Goal: Task Accomplishment & Management: Use online tool/utility

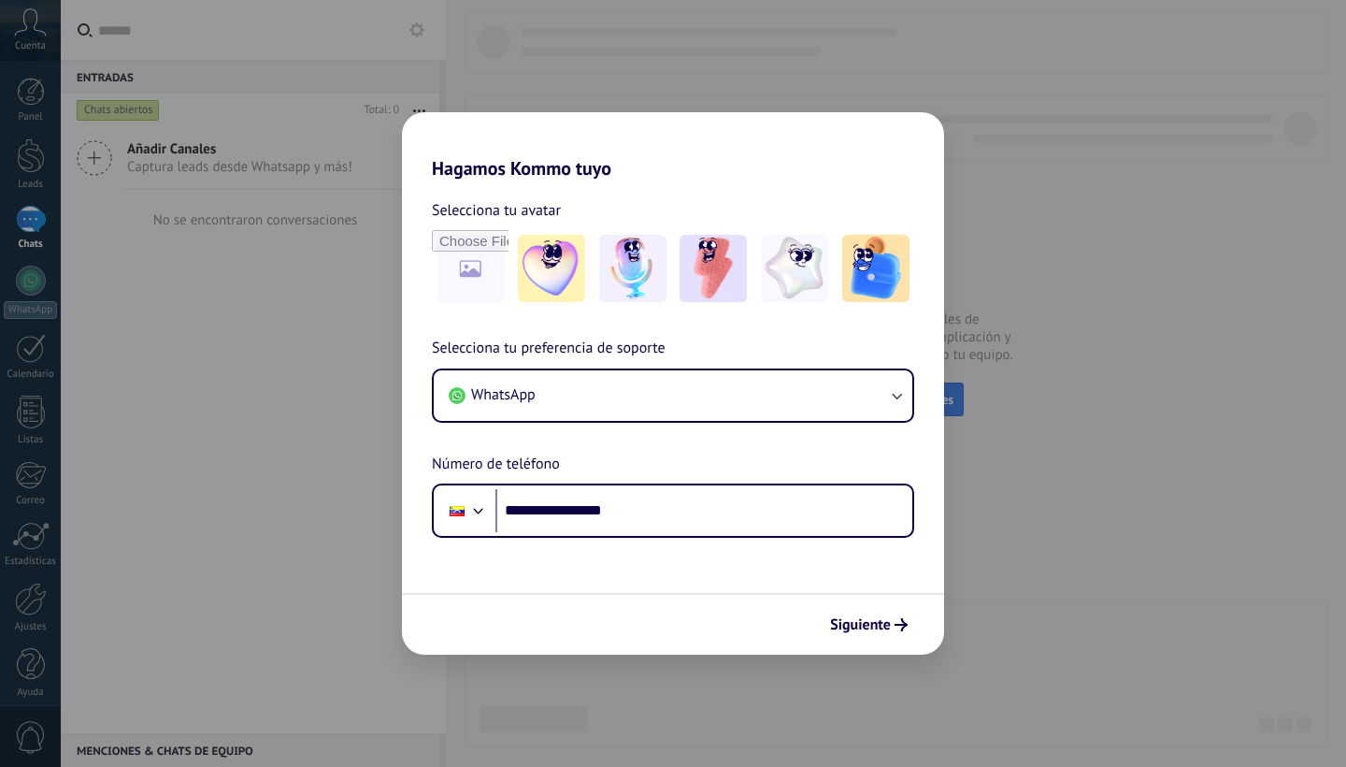
type input "**********"
click at [874, 615] on button "Siguiente" at bounding box center [869, 625] width 94 height 32
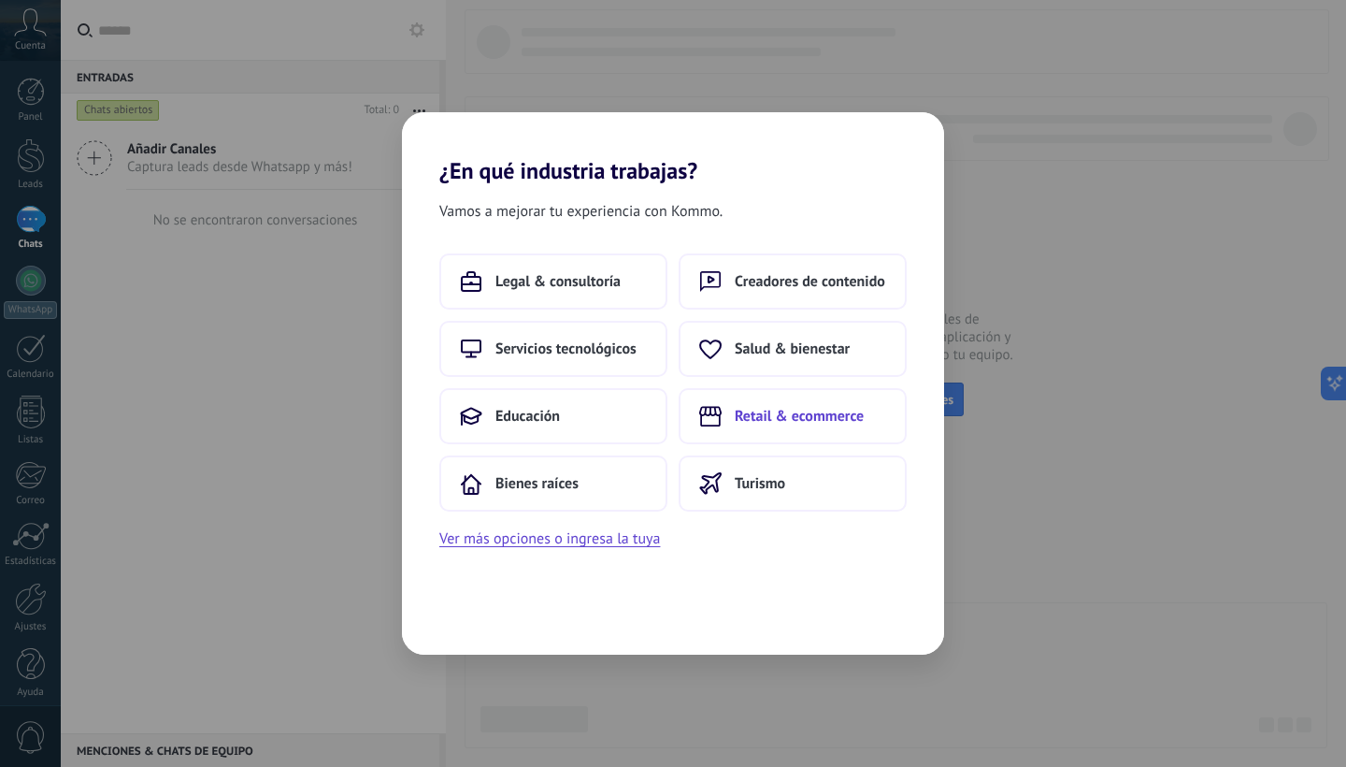
click at [797, 429] on button "Retail & ecommerce" at bounding box center [793, 416] width 228 height 56
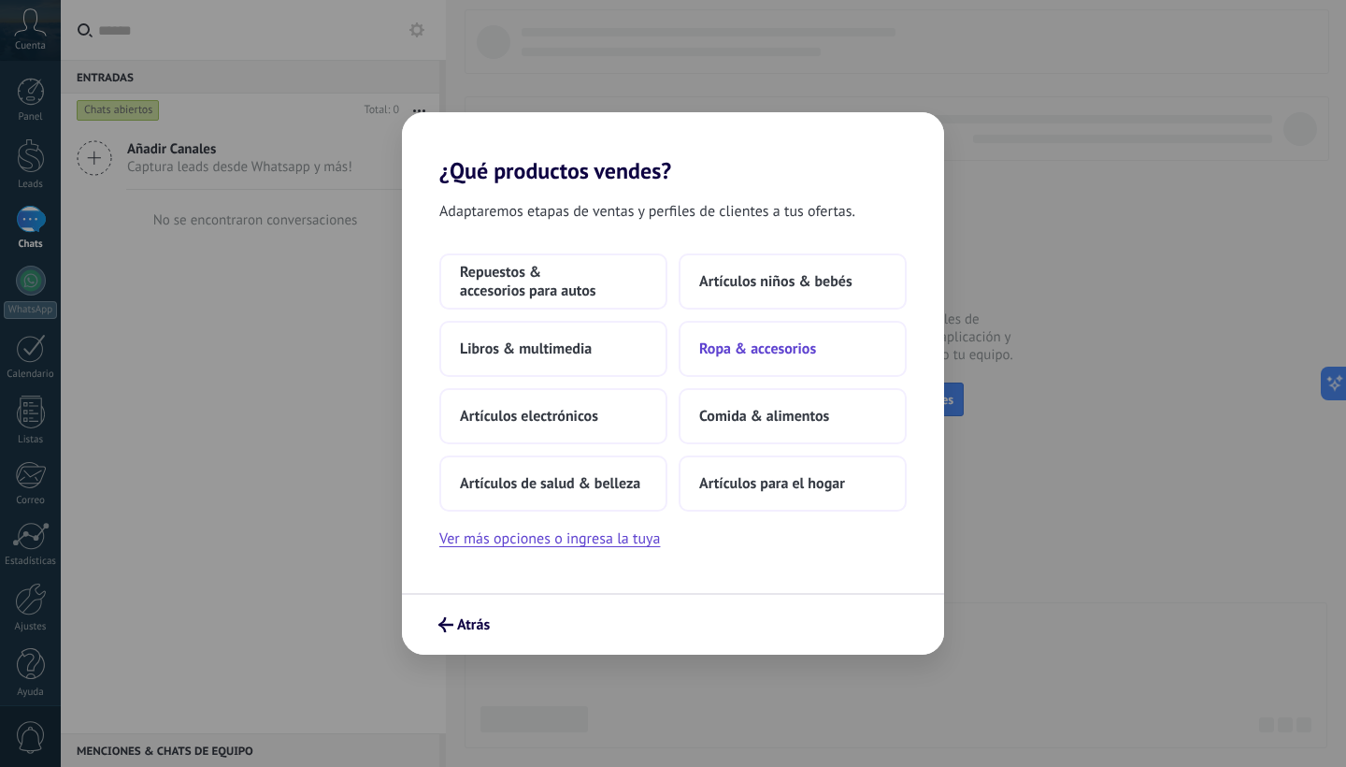
click at [770, 357] on span "Ropa & accesorios" at bounding box center [757, 348] width 117 height 19
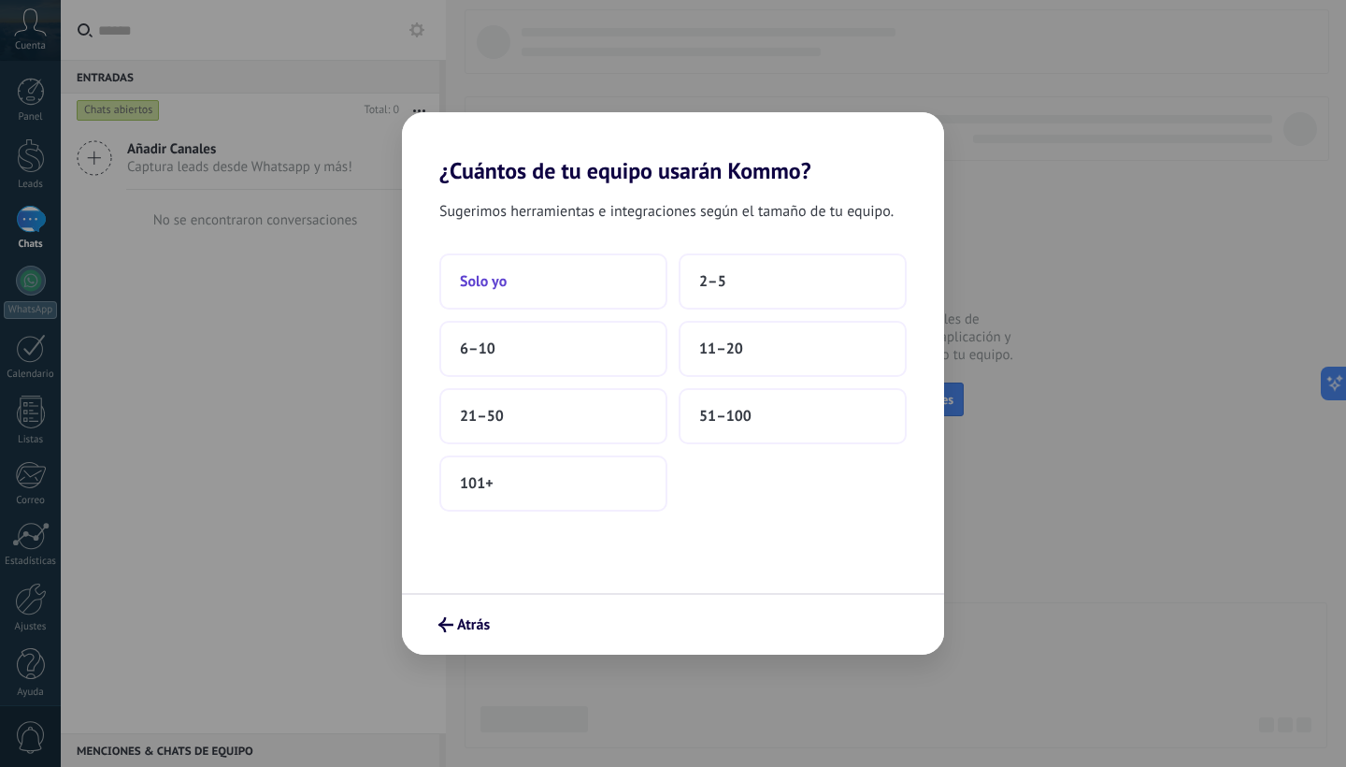
click at [604, 288] on button "Solo yo" at bounding box center [553, 281] width 228 height 56
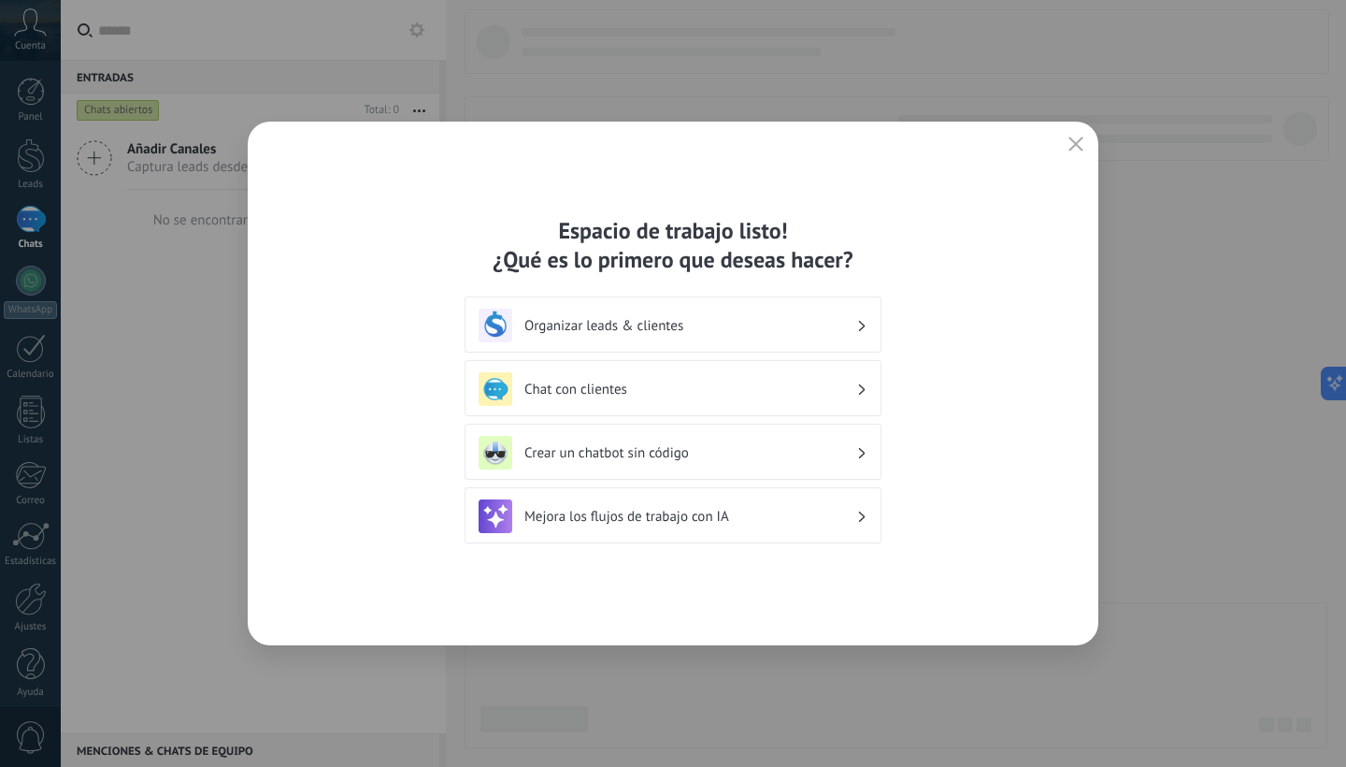
click at [688, 317] on h3 "Organizar leads & clientes" at bounding box center [690, 326] width 332 height 18
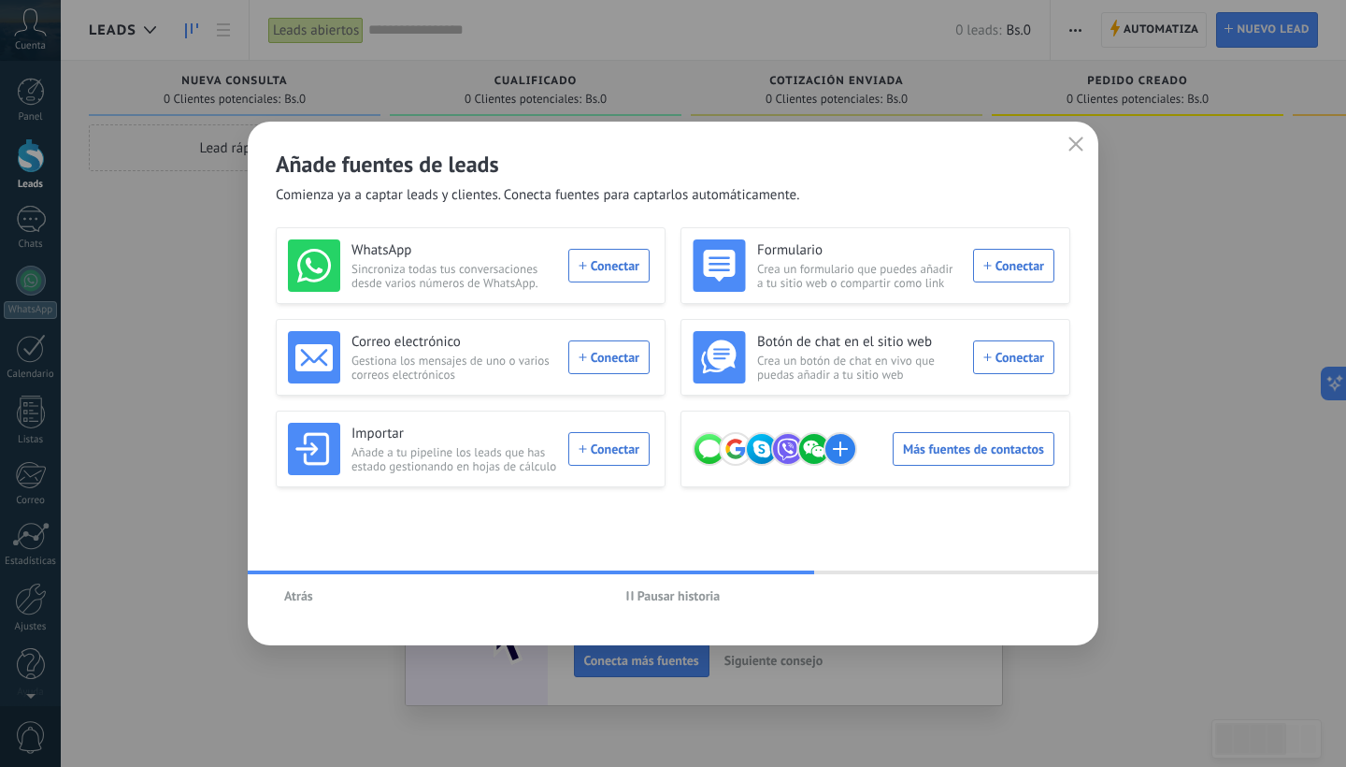
click at [1078, 149] on icon "button" at bounding box center [1076, 143] width 15 height 15
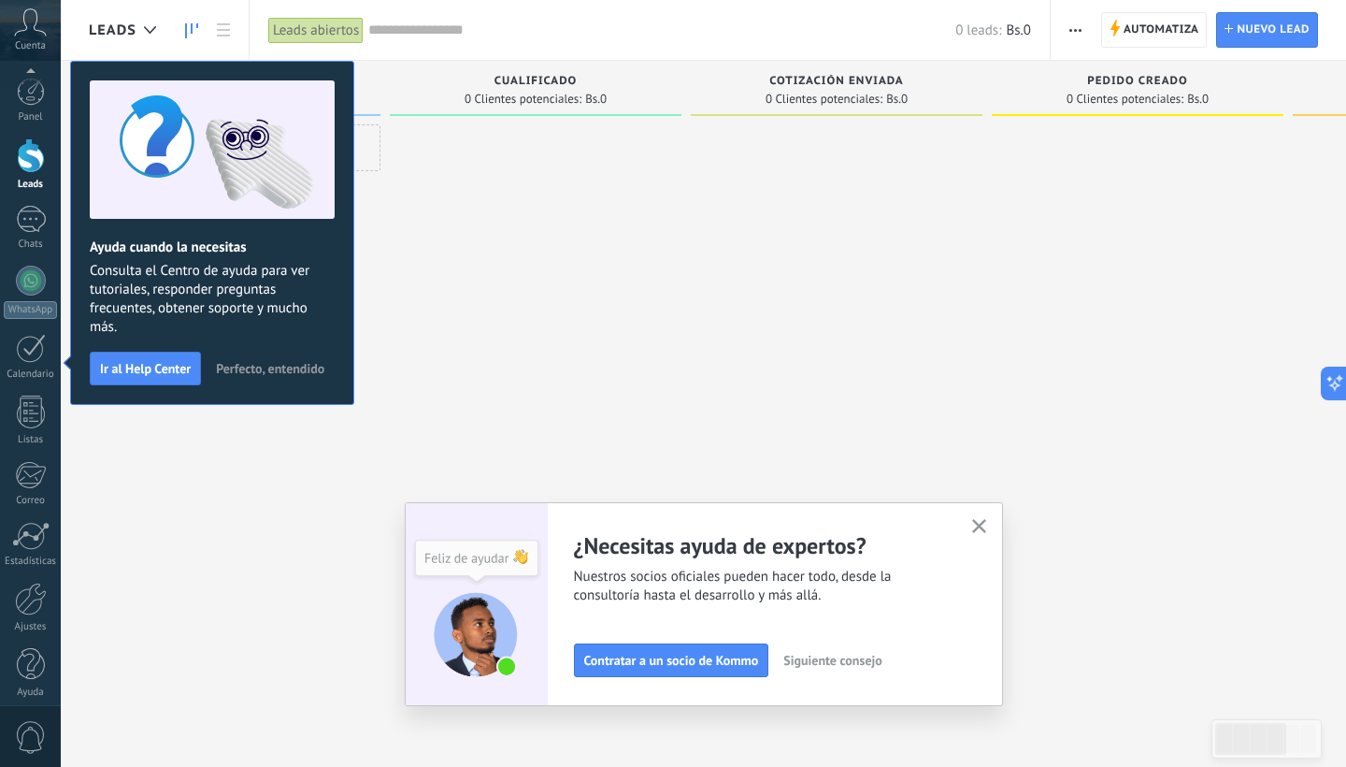
scroll to position [11, 0]
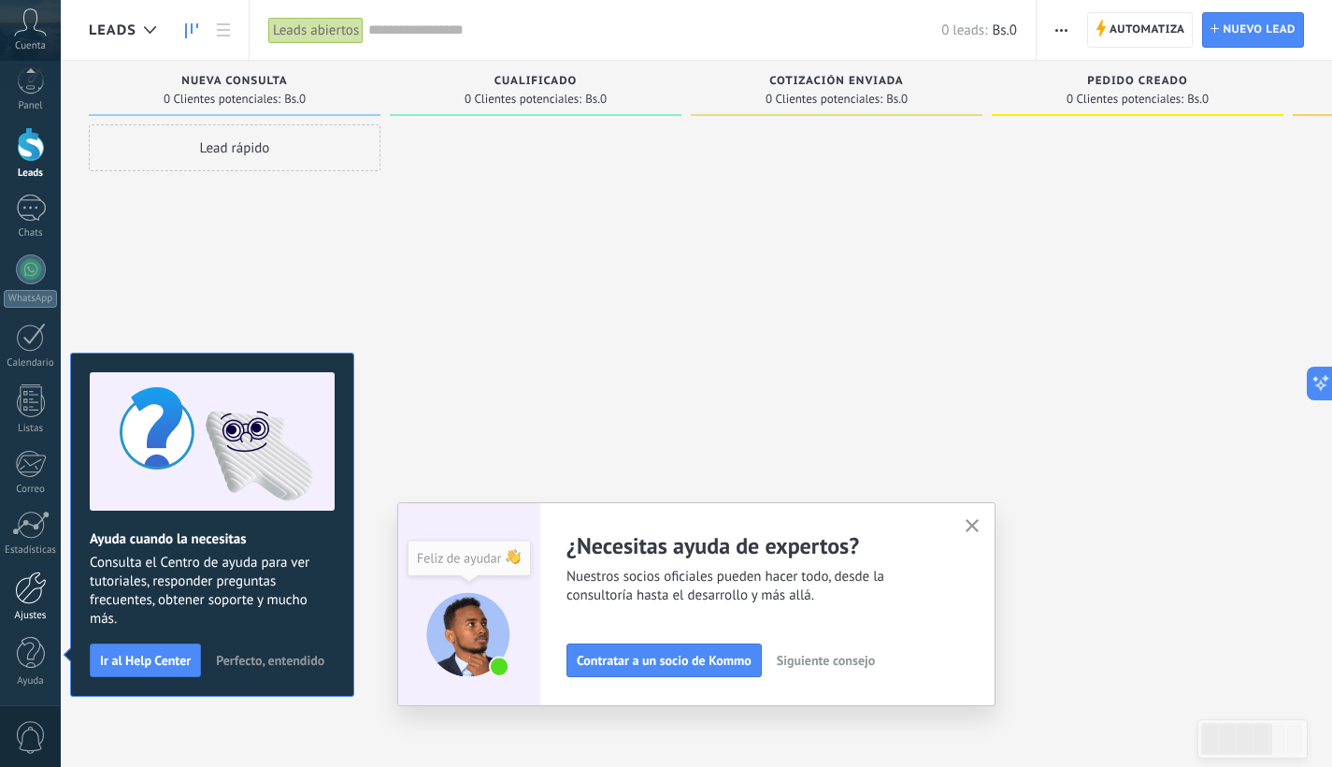
click at [29, 588] on div at bounding box center [31, 587] width 32 height 33
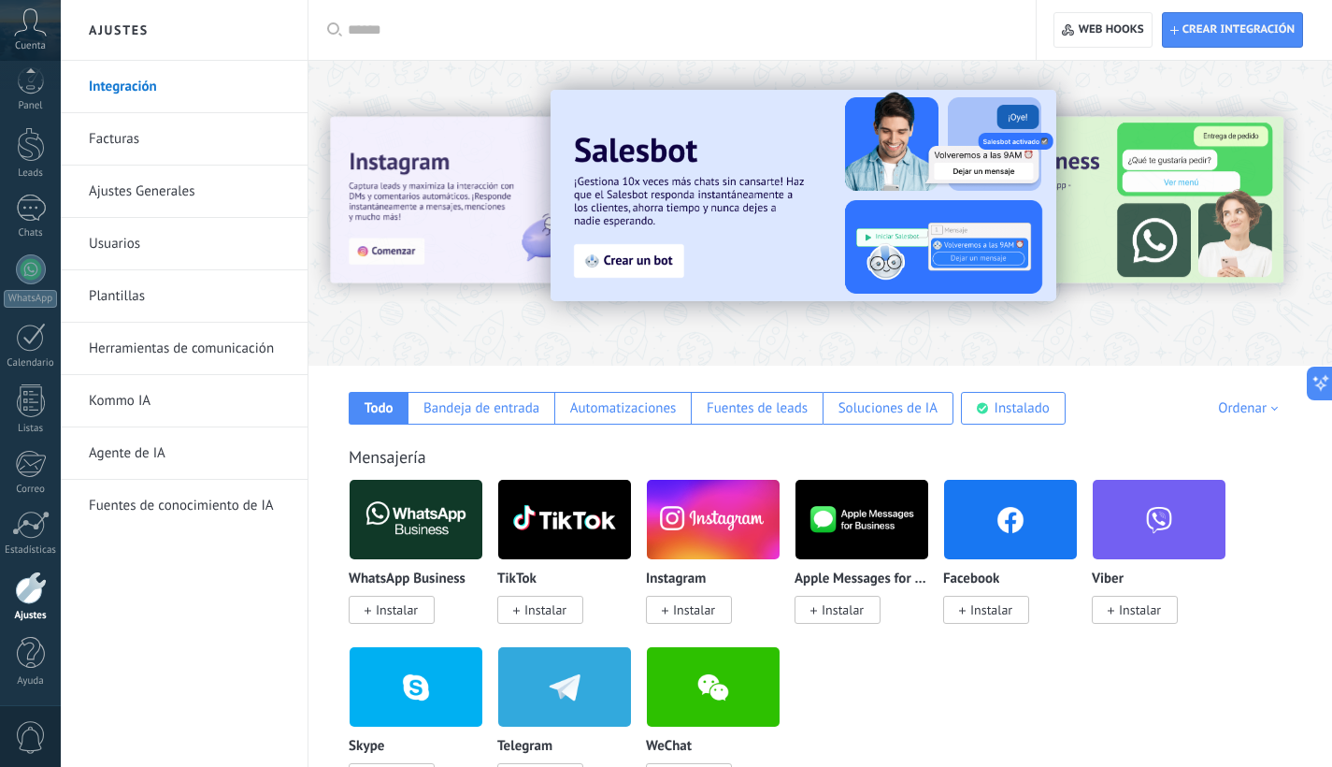
click at [697, 613] on span "Instalar" at bounding box center [694, 609] width 42 height 17
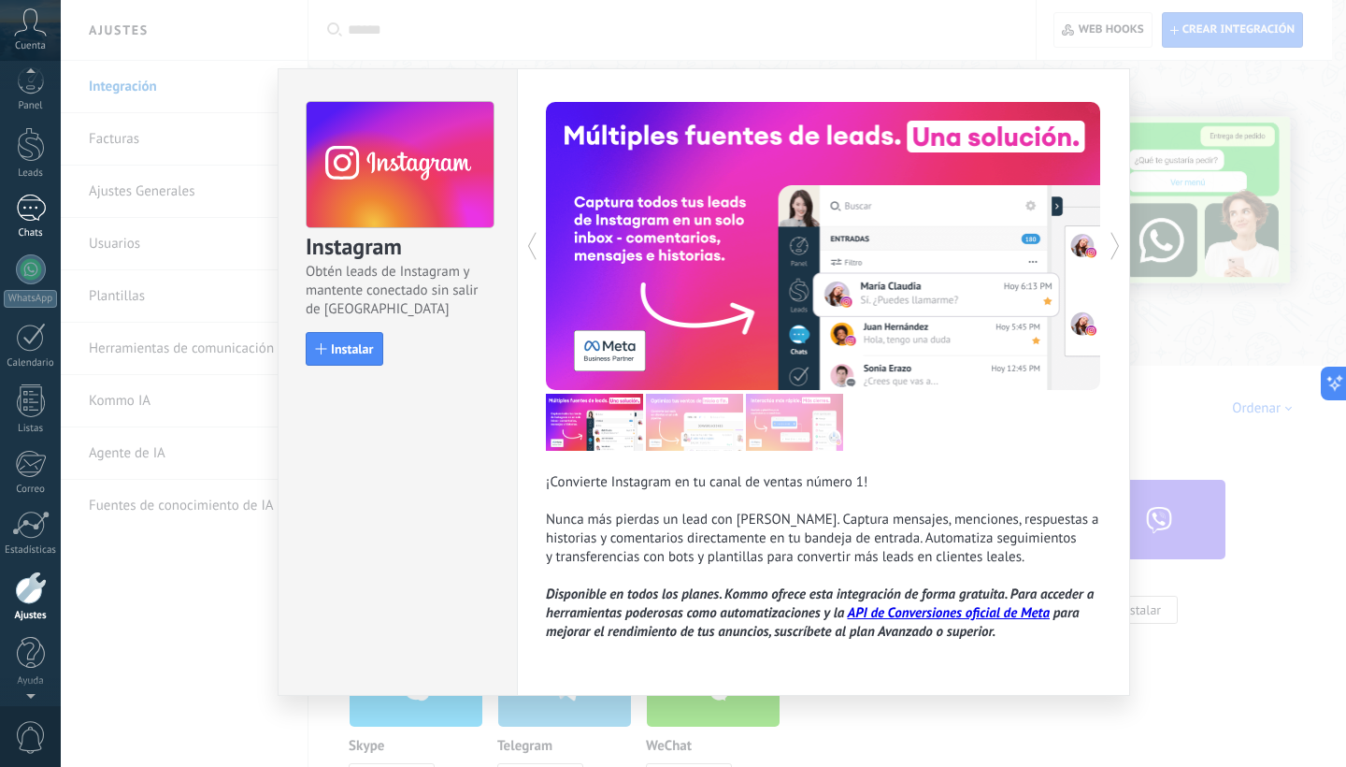
click at [30, 219] on div at bounding box center [31, 207] width 30 height 27
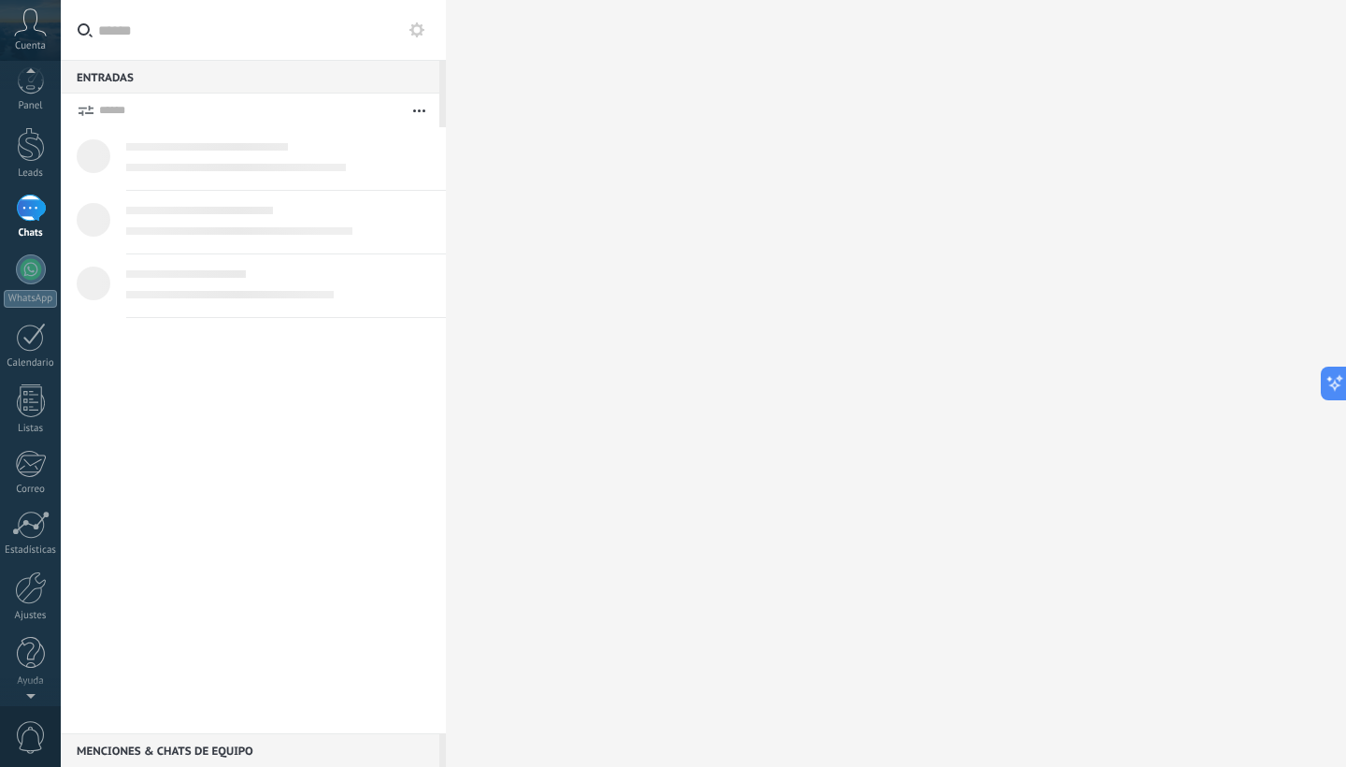
click at [30, 219] on div at bounding box center [31, 207] width 30 height 27
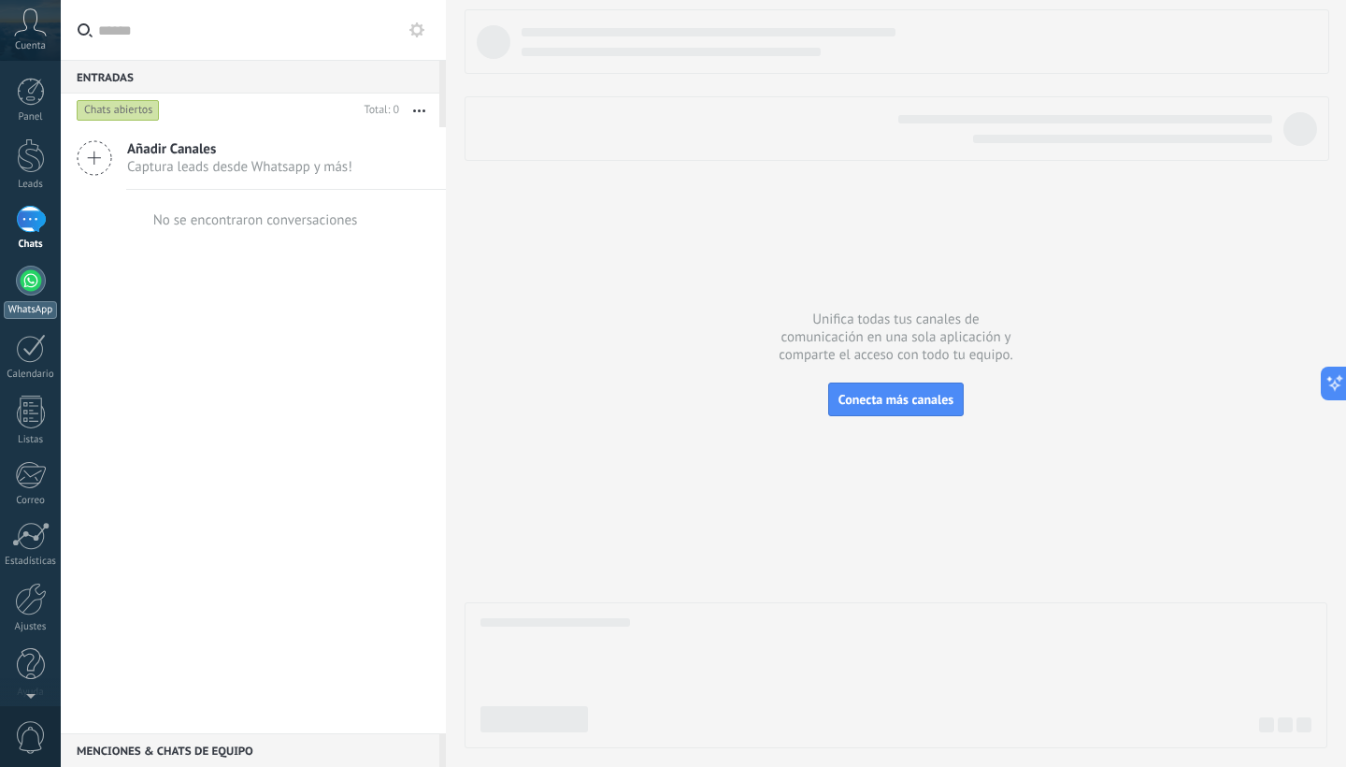
click at [36, 291] on div at bounding box center [31, 281] width 30 height 30
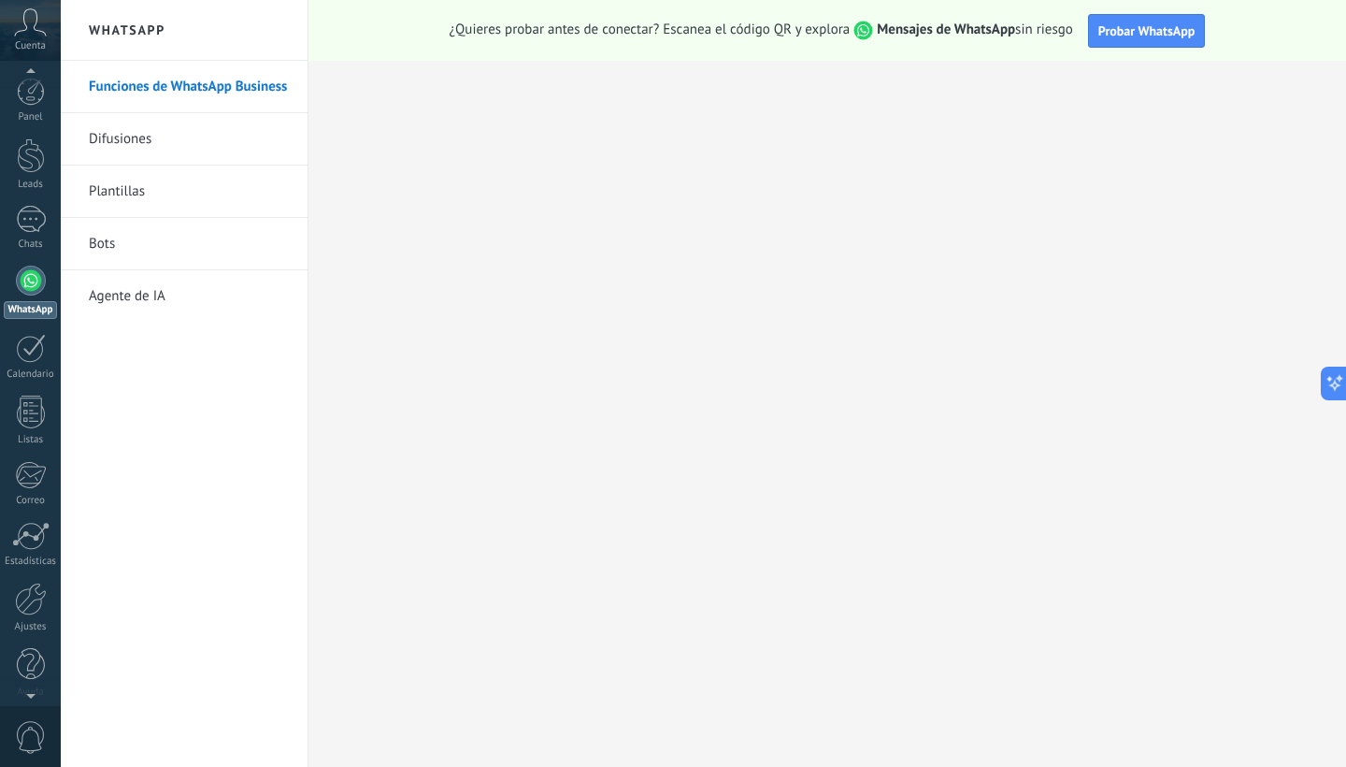
scroll to position [11, 0]
click at [22, 595] on div at bounding box center [31, 587] width 32 height 33
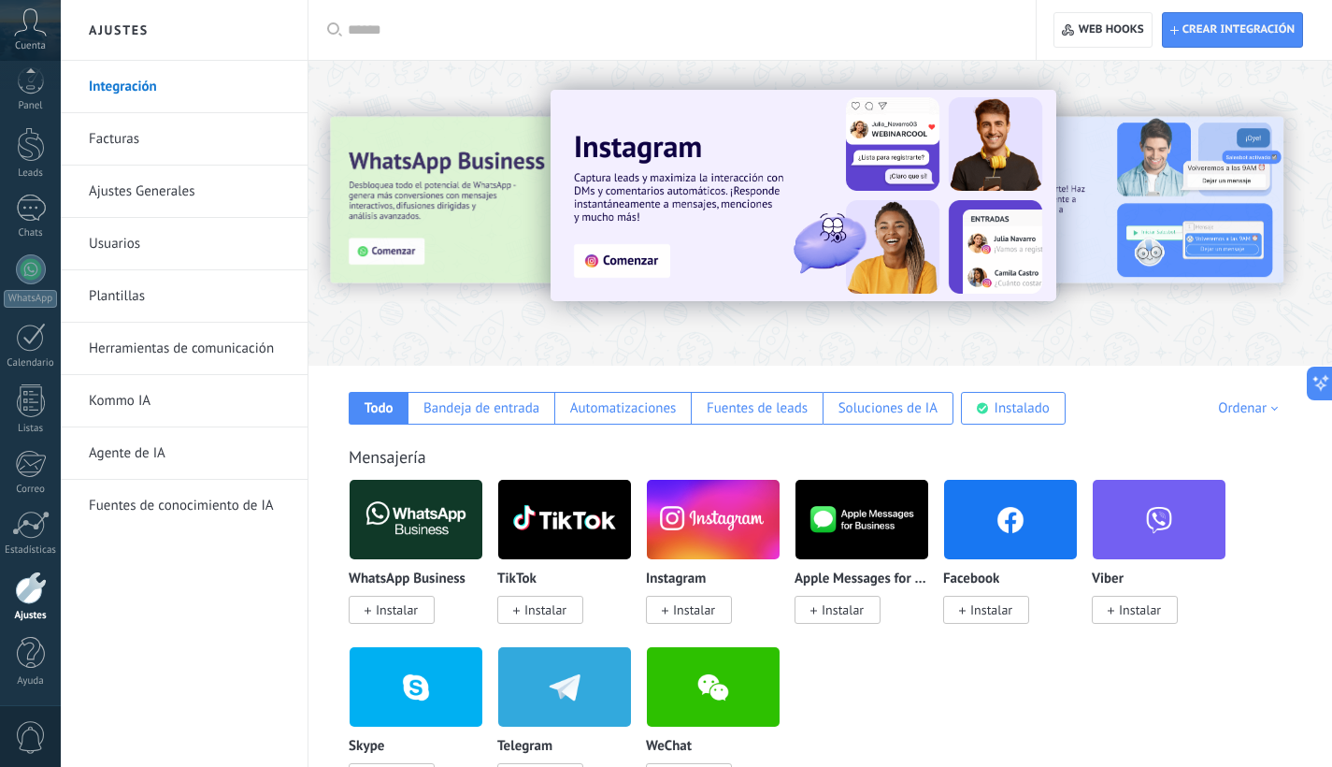
click at [702, 615] on span "Instalar" at bounding box center [694, 609] width 42 height 17
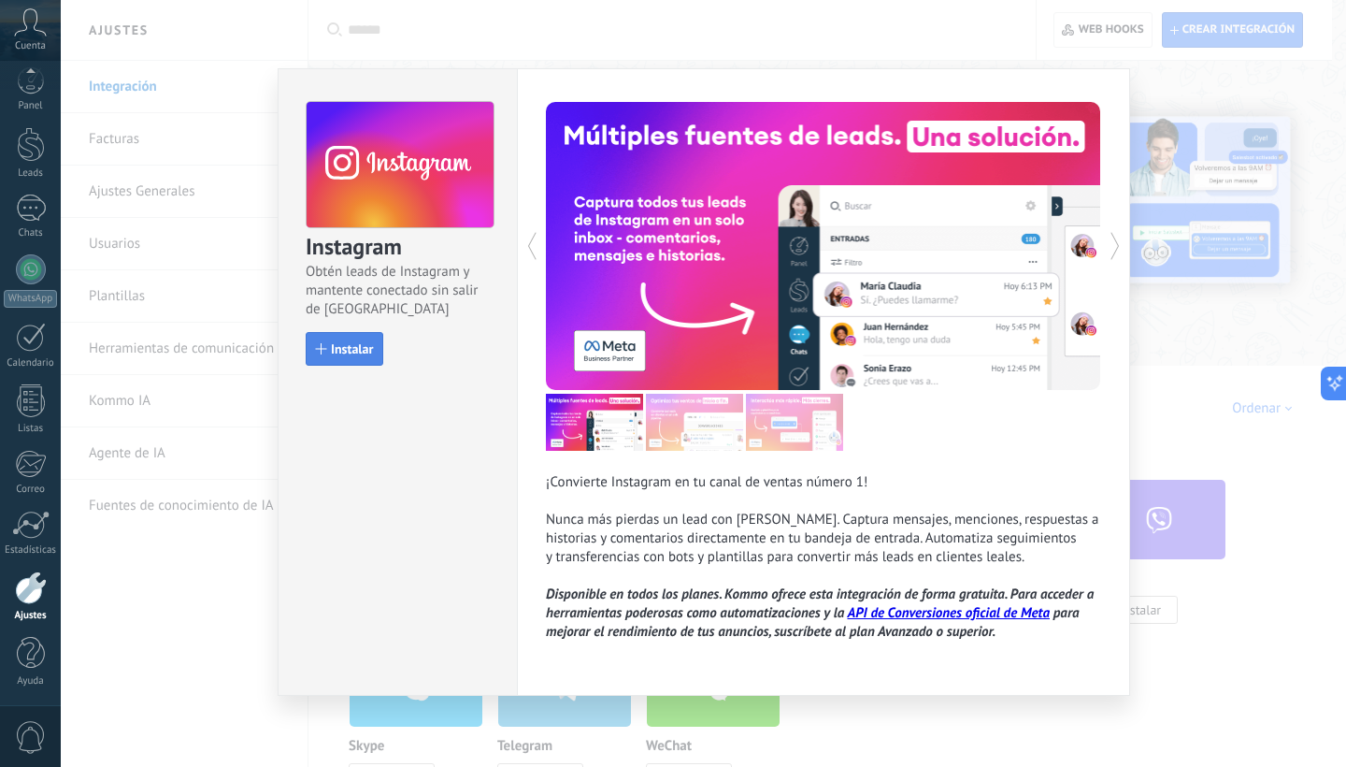
click at [366, 351] on span "Instalar" at bounding box center [352, 348] width 42 height 13
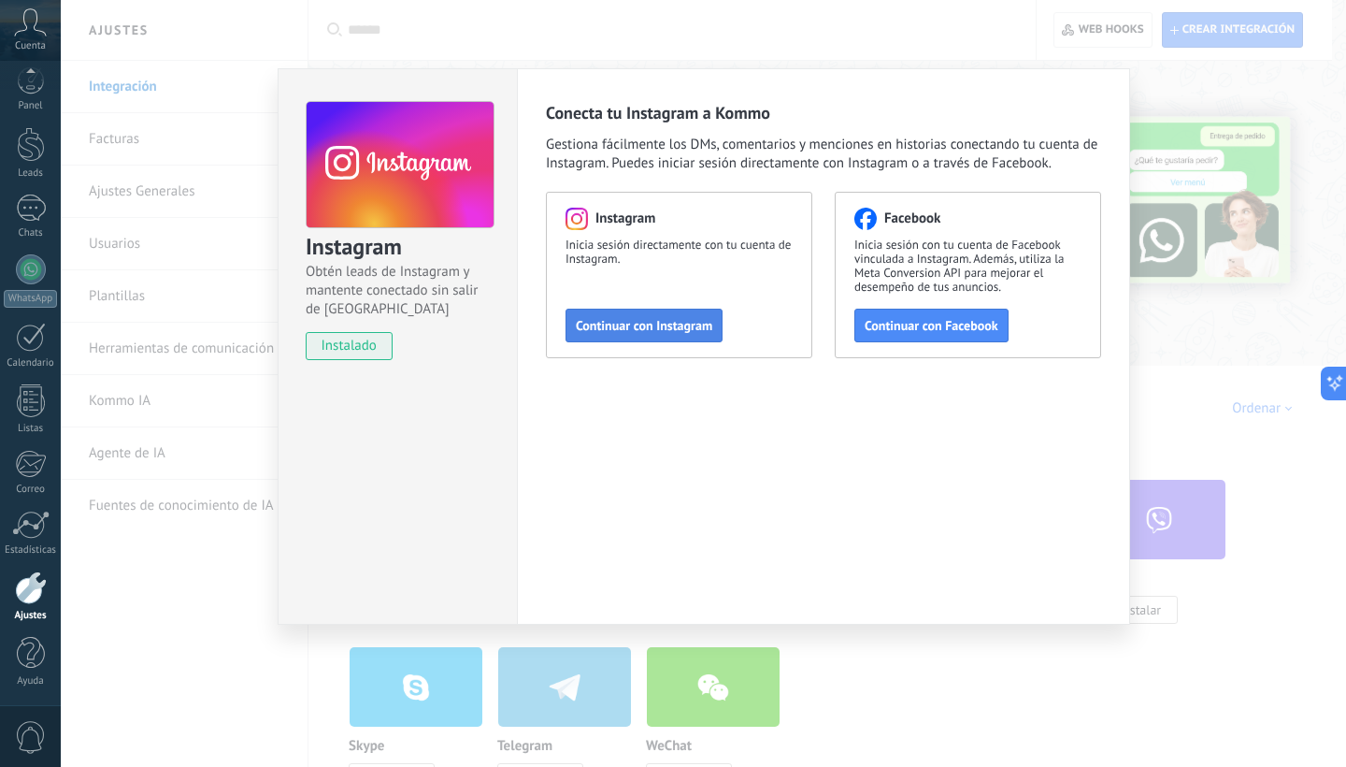
click at [649, 323] on span "Continuar con Instagram" at bounding box center [644, 325] width 136 height 13
